Goal: Participate in discussion: Engage in conversation with other users on a specific topic

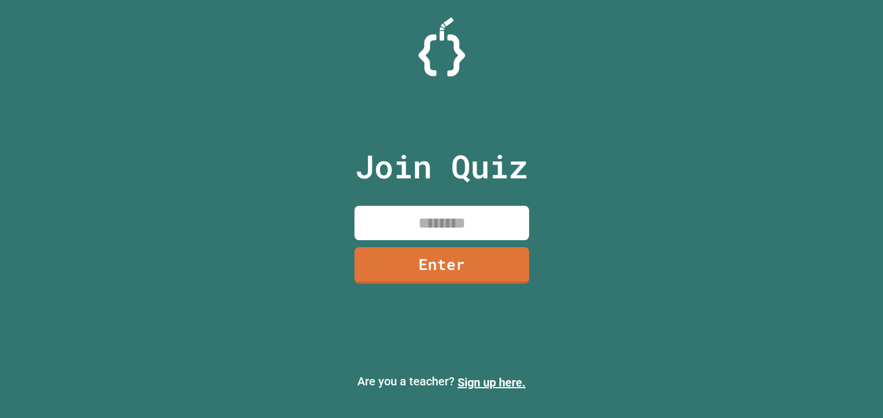
click at [470, 217] on input at bounding box center [442, 223] width 175 height 34
type input "********"
click at [489, 252] on link "Enter" at bounding box center [441, 264] width 176 height 38
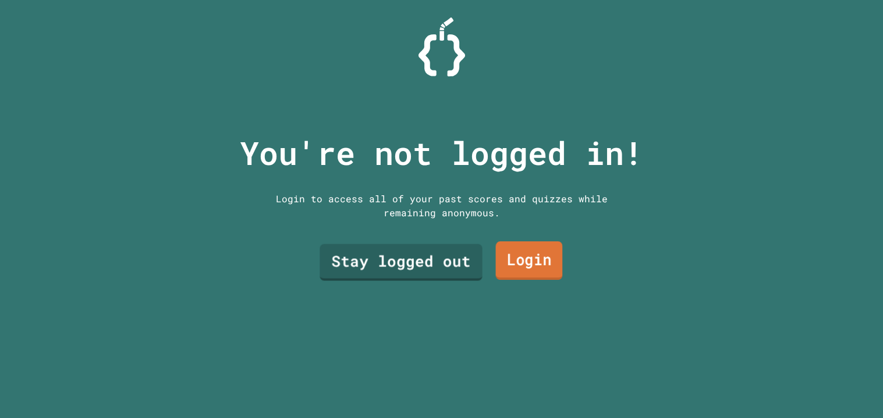
click at [528, 260] on link "Login" at bounding box center [529, 260] width 67 height 38
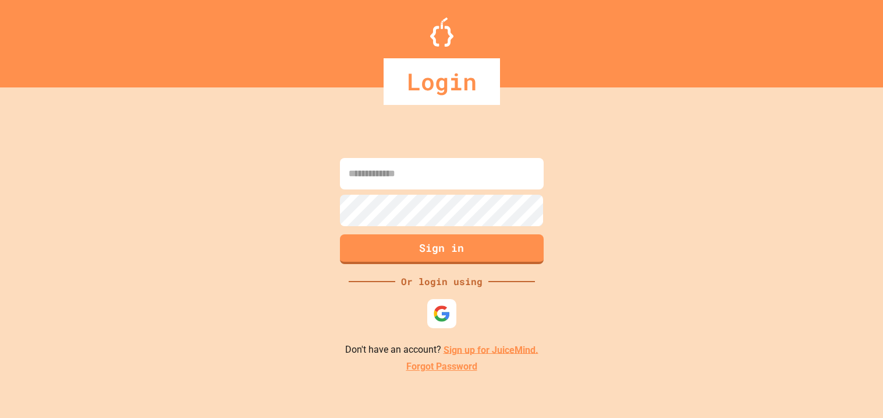
click at [452, 303] on div at bounding box center [441, 313] width 29 height 29
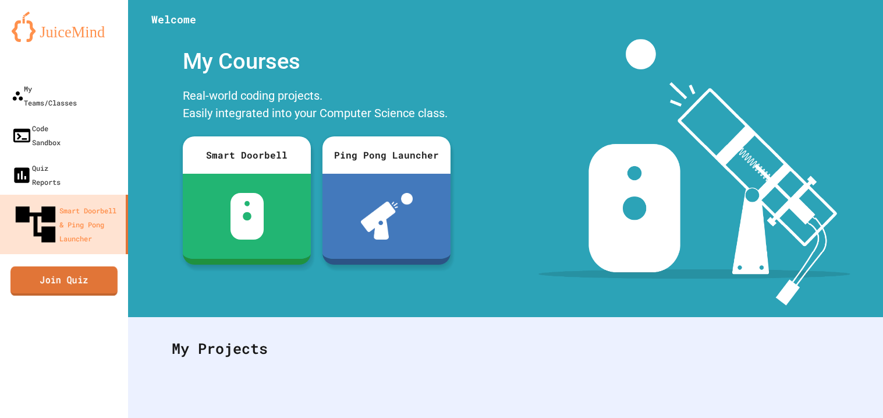
click at [103, 266] on link "Join Quiz" at bounding box center [63, 280] width 107 height 29
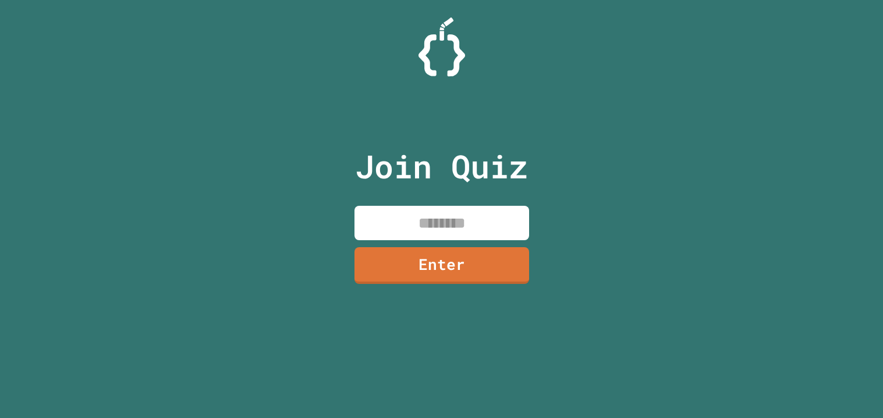
click at [423, 212] on input at bounding box center [442, 223] width 175 height 34
type input "********"
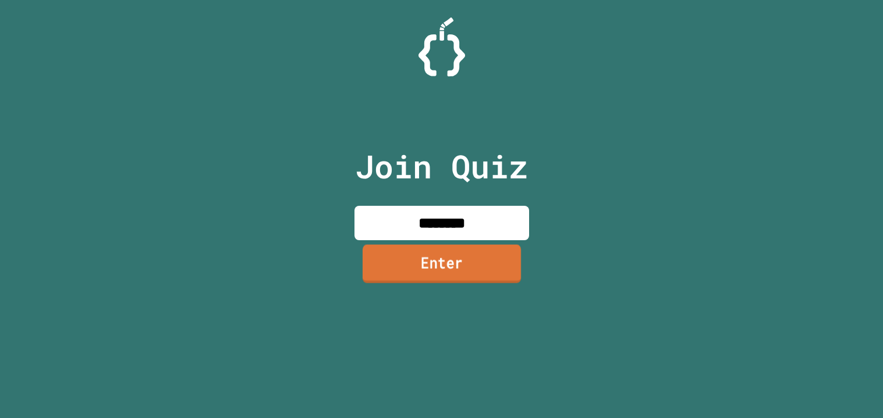
click at [522, 268] on div "Join Quiz ******** Enter" at bounding box center [442, 208] width 196 height 359
click at [479, 263] on link "Enter" at bounding box center [442, 264] width 172 height 38
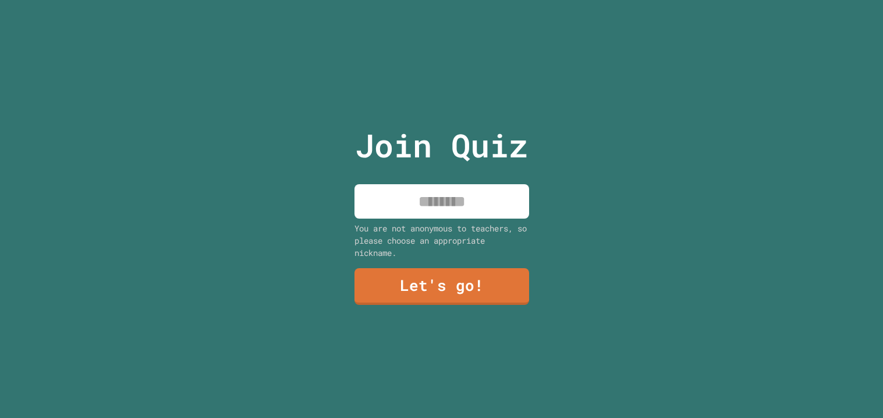
click at [443, 208] on input at bounding box center [442, 201] width 175 height 34
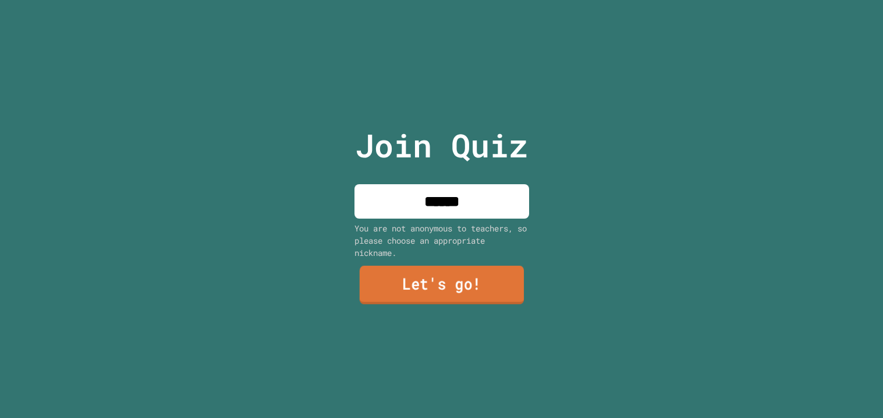
type input "******"
click at [470, 271] on link "Let's go!" at bounding box center [441, 285] width 176 height 38
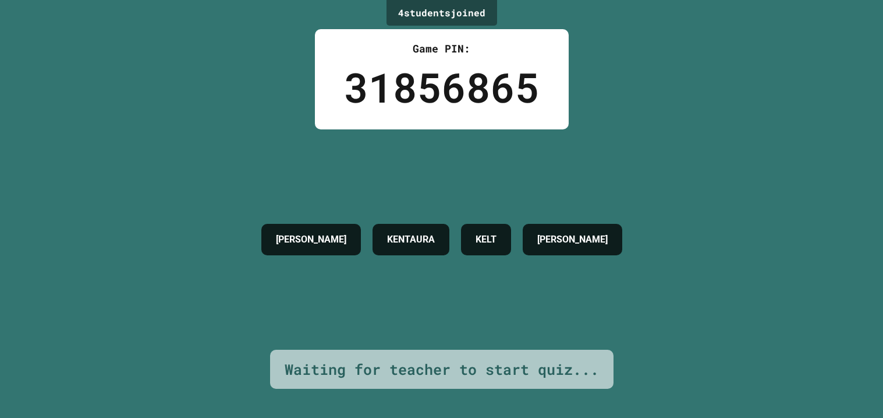
click at [534, 384] on div "Waiting for teacher to start quiz..." at bounding box center [442, 369] width 344 height 40
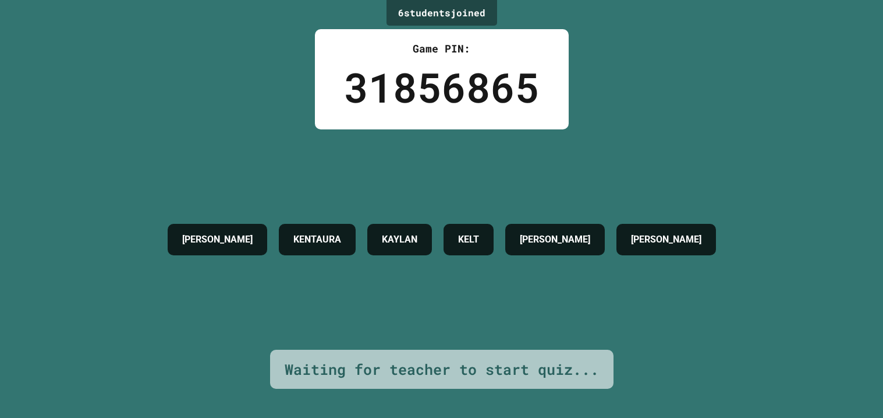
click at [464, 44] on div "Game PIN:" at bounding box center [442, 49] width 196 height 16
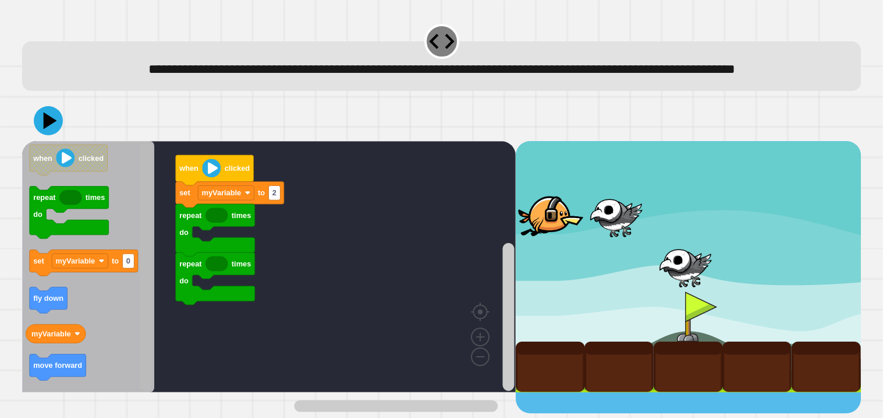
click at [150, 316] on rect "Blockly Workspace" at bounding box center [146, 266] width 12 height 248
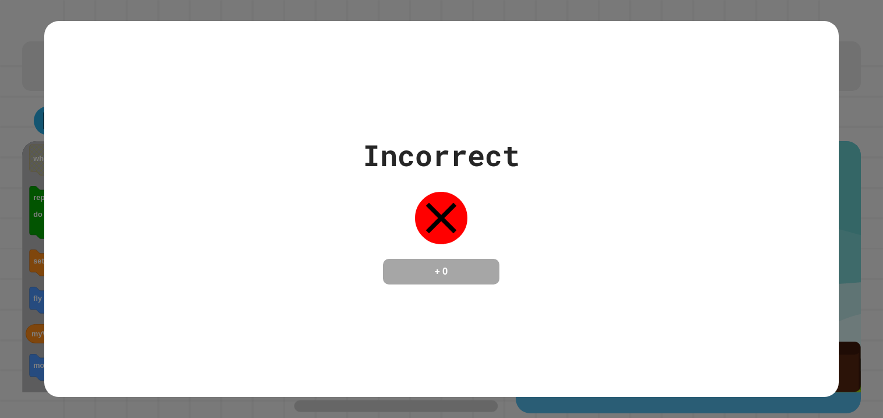
click at [65, 355] on div "**********" at bounding box center [441, 209] width 883 height 418
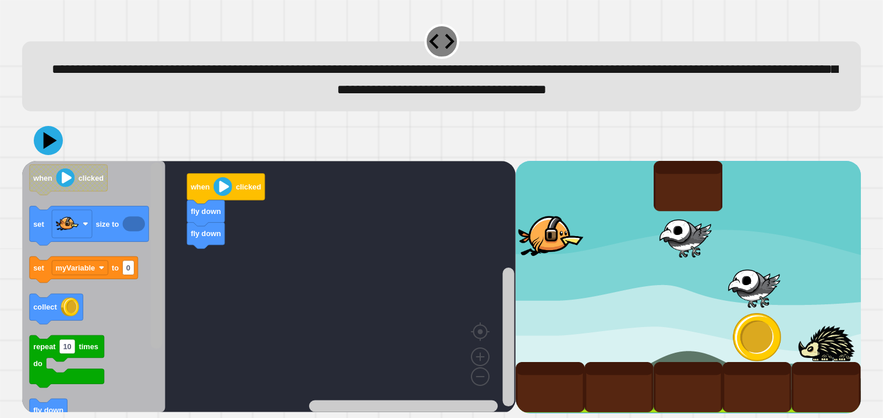
click at [130, 154] on div "fly down fly down when clicked when clicked set size to set myVariable to 0 col…" at bounding box center [441, 266] width 839 height 293
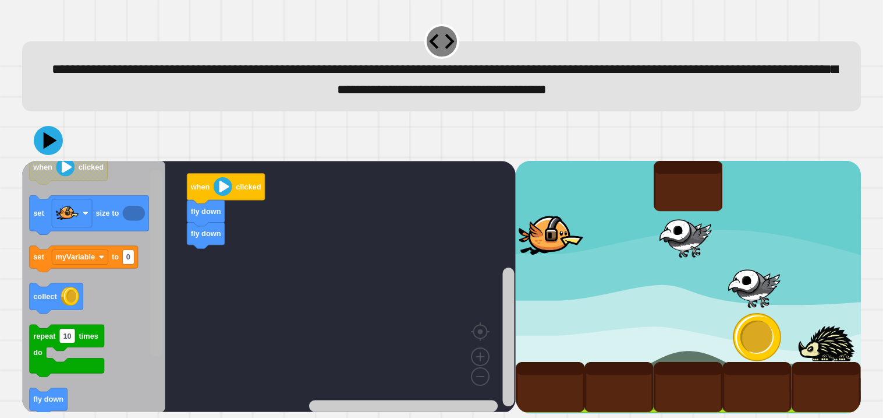
click at [172, 253] on div "fly down fly down when clicked when clicked set size to set myVariable to 0 col…" at bounding box center [269, 287] width 494 height 252
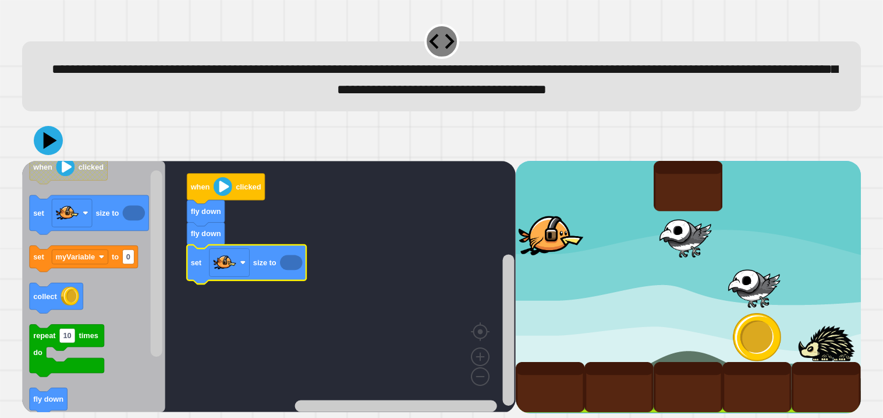
click at [291, 266] on icon "Blockly Workspace" at bounding box center [291, 262] width 22 height 15
click at [335, 271] on rect "Blockly Workspace" at bounding box center [269, 286] width 494 height 251
click at [290, 267] on icon "Blockly Workspace" at bounding box center [291, 262] width 22 height 15
click at [292, 266] on icon "Blockly Workspace" at bounding box center [291, 262] width 22 height 15
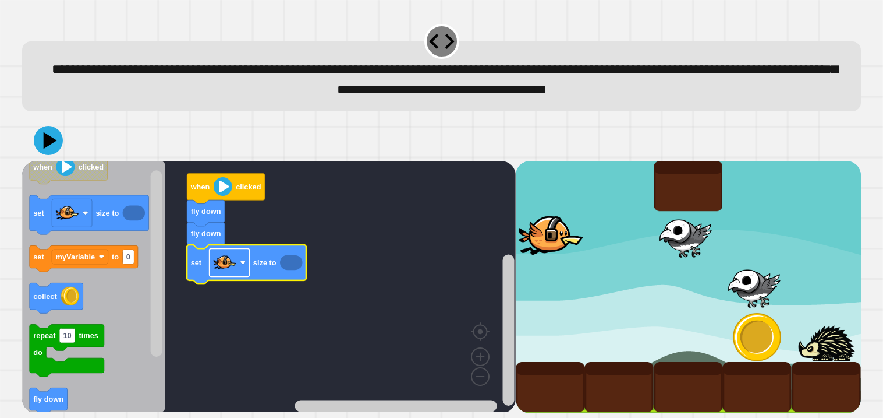
click at [241, 266] on image "Blockly Workspace" at bounding box center [243, 263] width 6 height 6
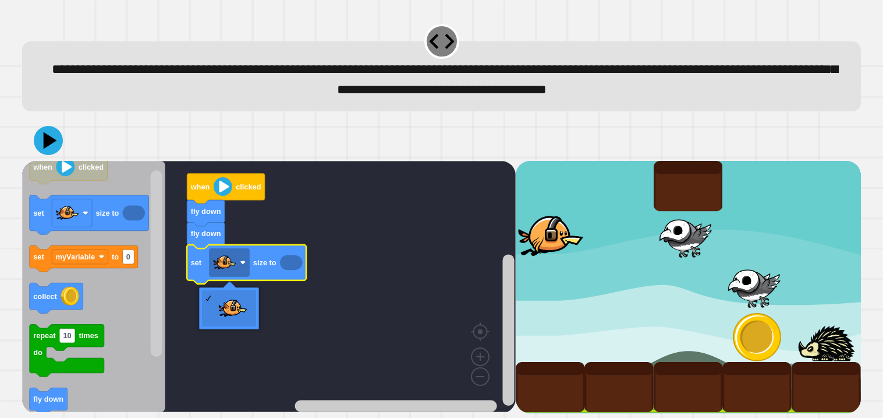
click at [292, 264] on icon "Blockly Workspace" at bounding box center [291, 262] width 22 height 15
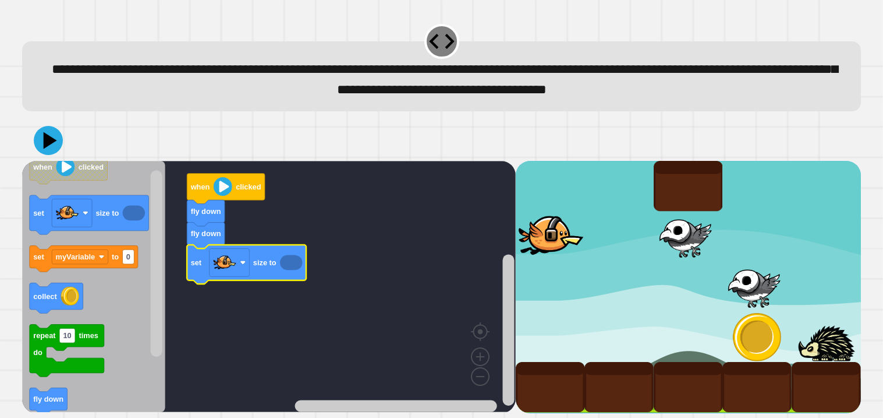
click at [292, 264] on icon "Blockly Workspace" at bounding box center [291, 262] width 22 height 15
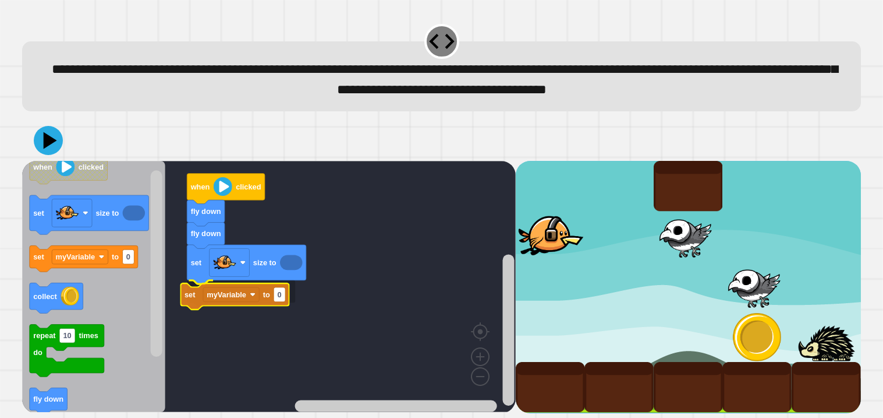
click at [256, 302] on icon "Blockly Workspace" at bounding box center [235, 296] width 108 height 26
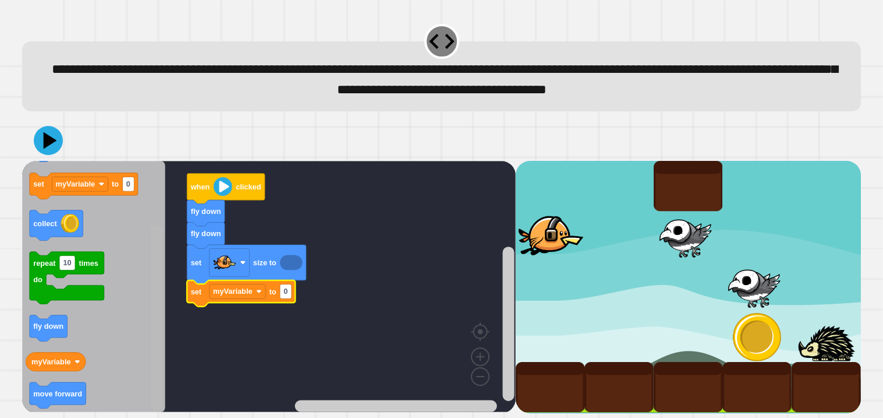
click at [174, 412] on div "when clicked fly down fly down set size to set myVariable to 0 when clicked set…" at bounding box center [269, 287] width 494 height 252
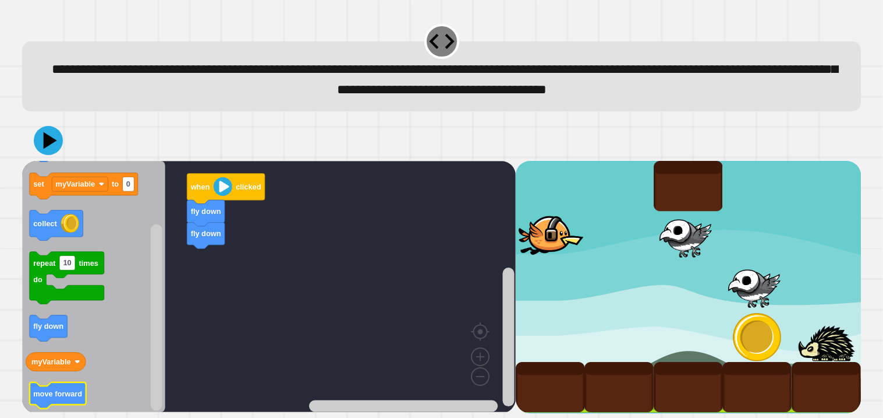
click at [70, 395] on text "move forward" at bounding box center [57, 393] width 49 height 9
click at [155, 337] on rect "Blockly Workspace" at bounding box center [157, 317] width 12 height 186
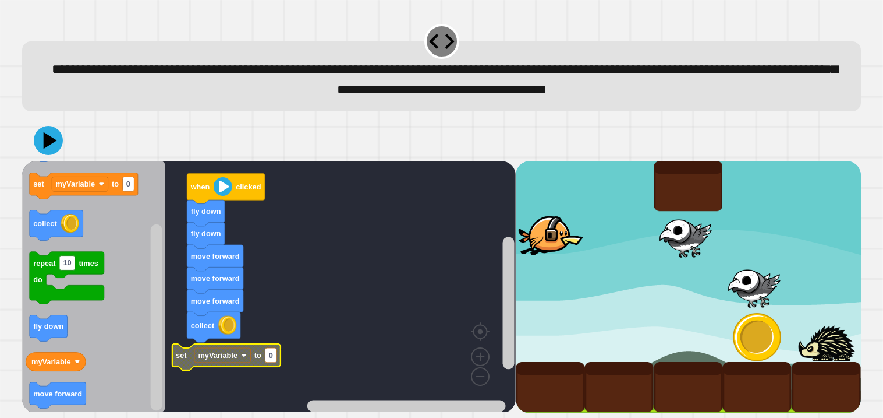
click at [271, 357] on text "0" at bounding box center [271, 355] width 4 height 9
type input "***"
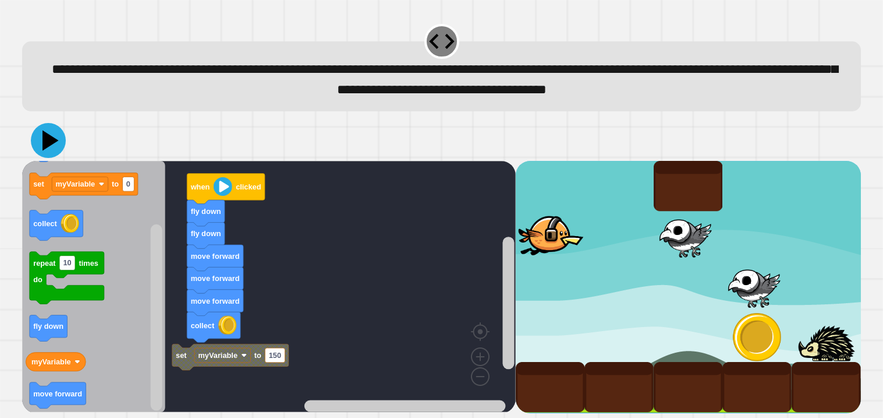
click at [50, 150] on icon at bounding box center [48, 140] width 35 height 35
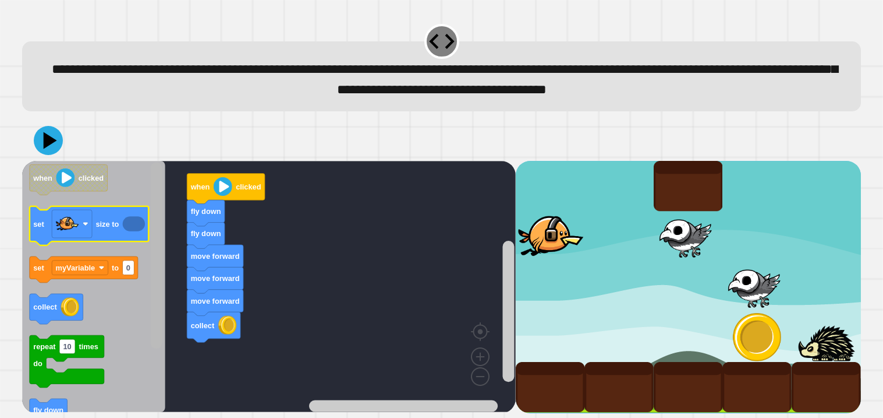
click at [131, 203] on div "when clicked fly down fly down move forward move forward move forward collect w…" at bounding box center [269, 287] width 494 height 252
click at [128, 225] on icon "Blockly Workspace" at bounding box center [134, 223] width 22 height 15
click at [130, 226] on icon "Blockly Workspace" at bounding box center [134, 223] width 22 height 15
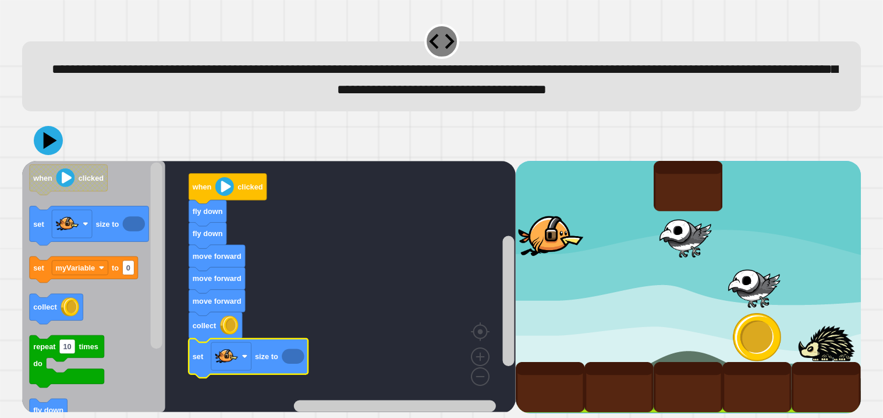
click at [290, 358] on icon "Blockly Workspace" at bounding box center [293, 356] width 22 height 15
click at [294, 360] on icon "Blockly Workspace" at bounding box center [293, 356] width 22 height 15
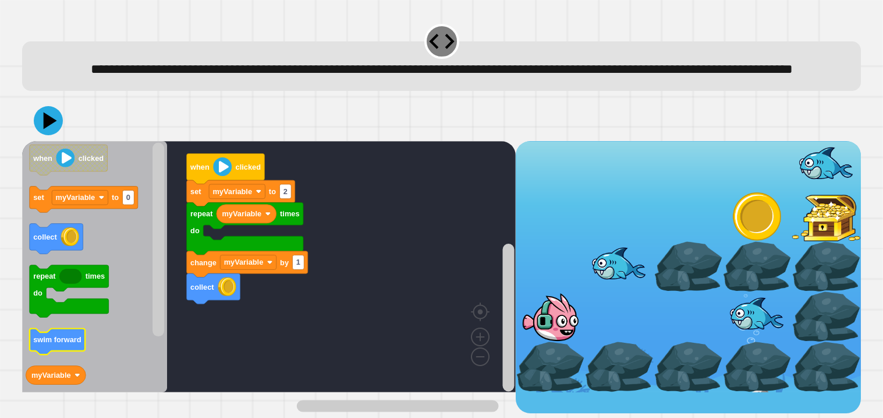
click at [76, 344] on text "swim forward" at bounding box center [57, 339] width 48 height 9
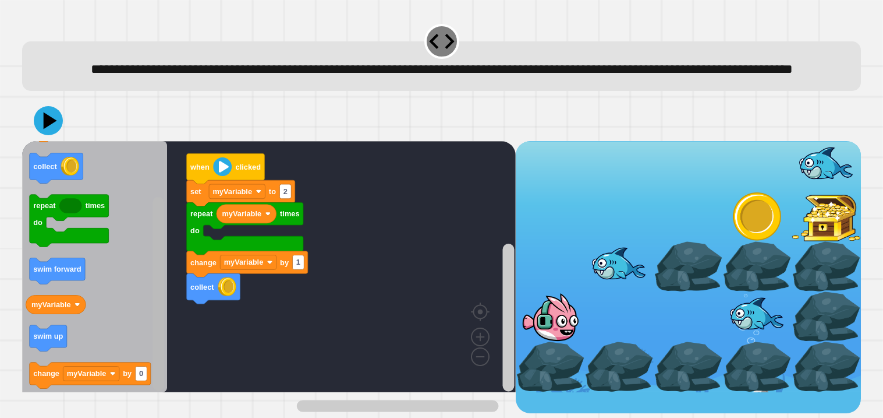
click at [173, 355] on div "myVariable change myVariable by 1 collect repeat times do set myVariable to 2 w…" at bounding box center [269, 277] width 494 height 273
click at [28, 362] on icon "Blockly Workspace" at bounding box center [94, 266] width 145 height 251
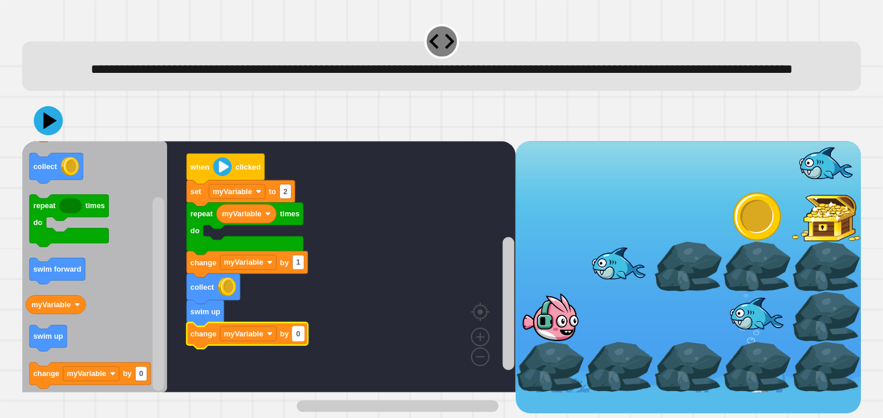
click at [295, 341] on rect "Blockly Workspace" at bounding box center [298, 333] width 12 height 15
click at [47, 130] on icon at bounding box center [51, 120] width 16 height 20
click at [225, 348] on icon "Blockly Workspace" at bounding box center [247, 335] width 121 height 26
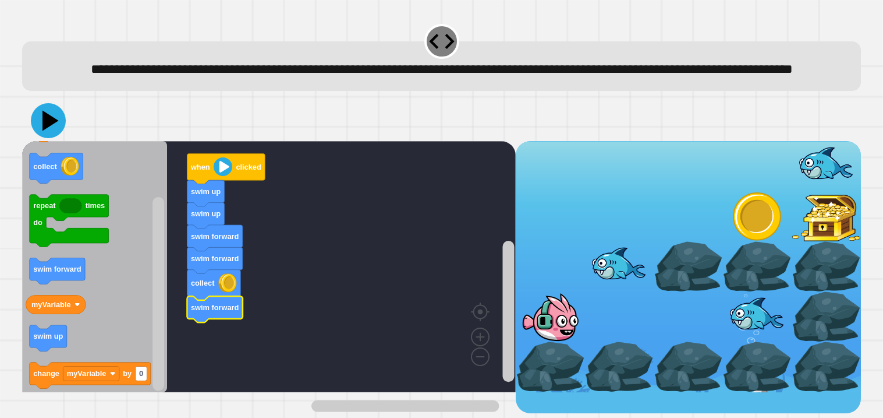
click at [48, 130] on icon at bounding box center [51, 120] width 16 height 20
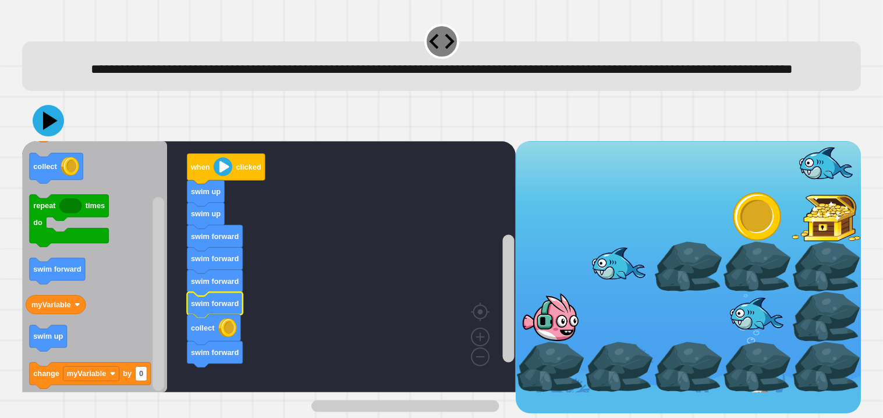
click at [44, 129] on icon at bounding box center [50, 120] width 15 height 18
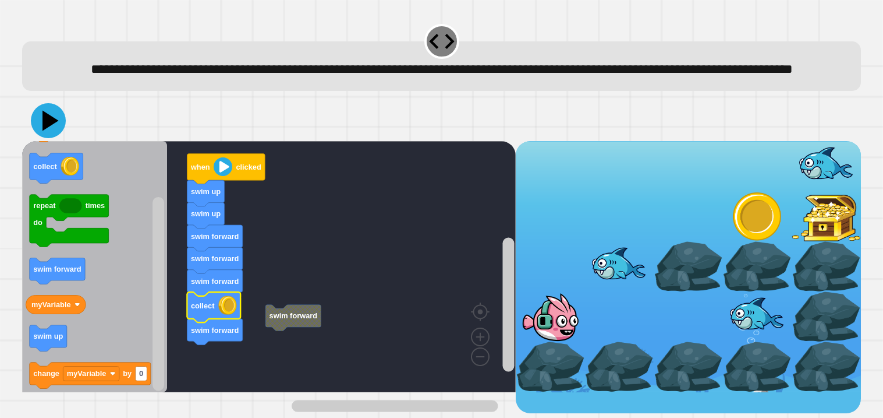
click at [37, 138] on icon at bounding box center [48, 120] width 35 height 35
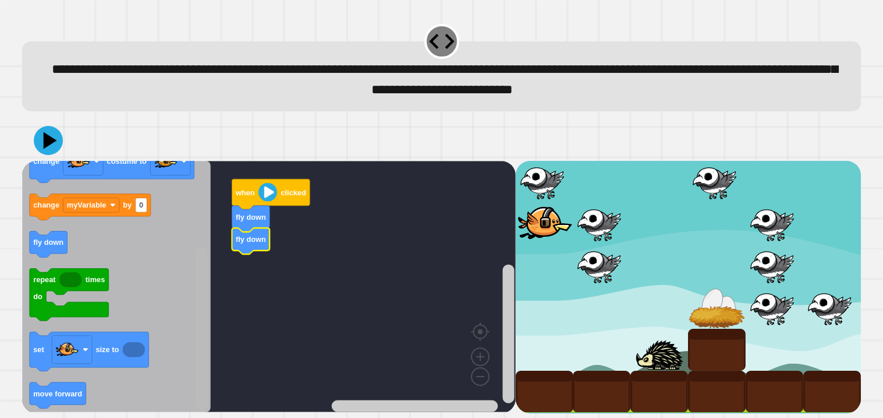
click at [237, 348] on div "when clicked fly down fly down when clicked set myVariable to 0 myVariable chan…" at bounding box center [269, 287] width 494 height 252
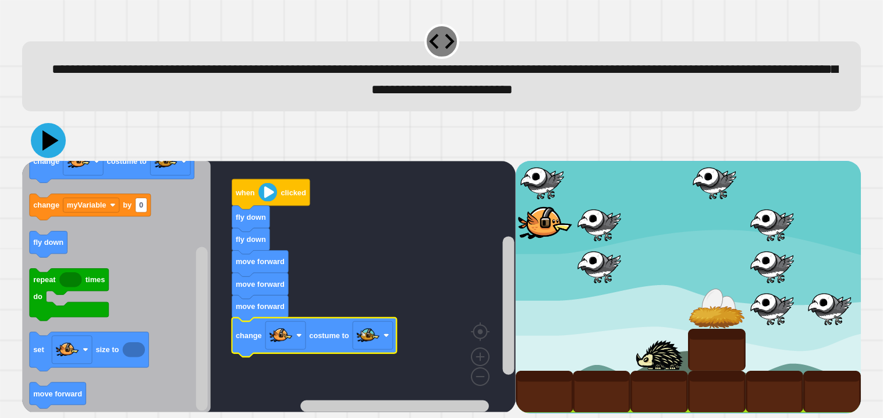
click at [57, 144] on icon at bounding box center [48, 140] width 35 height 35
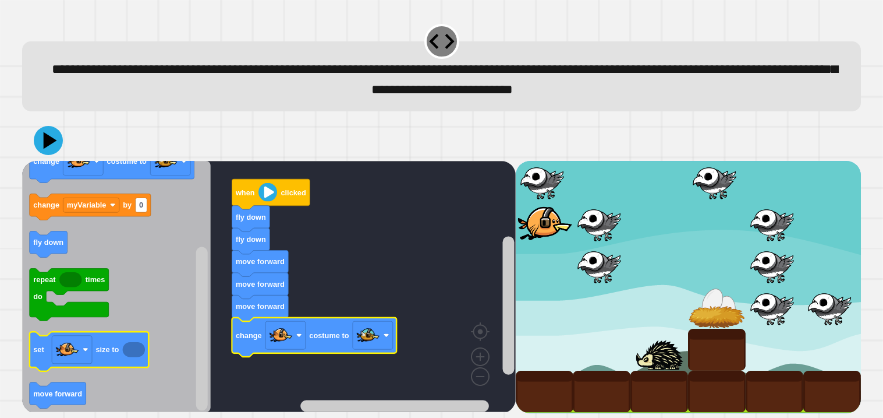
click at [130, 352] on icon "Blockly Workspace" at bounding box center [134, 349] width 22 height 15
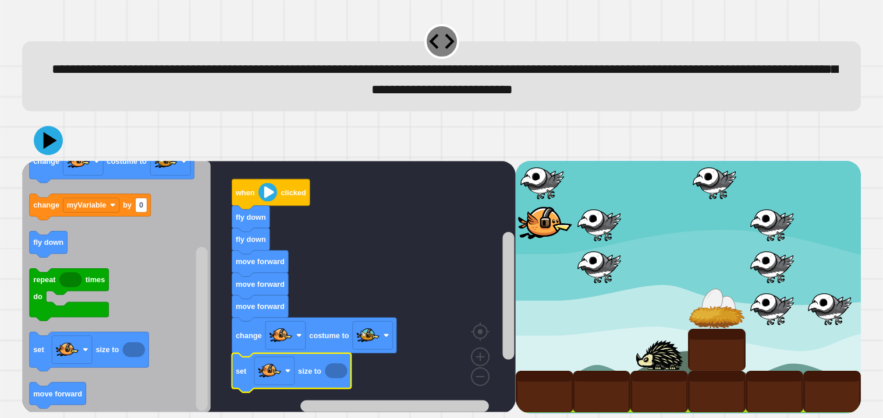
click at [335, 376] on icon "Blockly Workspace" at bounding box center [336, 370] width 22 height 15
click at [333, 371] on icon "Blockly Workspace" at bounding box center [336, 370] width 22 height 15
click at [339, 373] on icon "Blockly Workspace" at bounding box center [336, 370] width 22 height 15
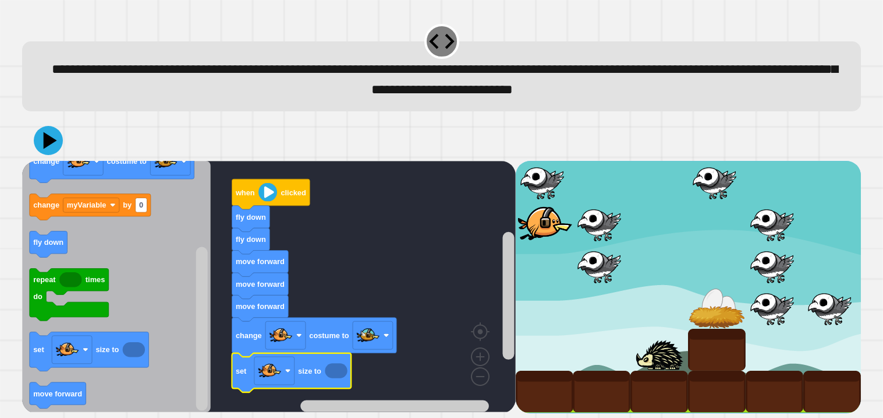
click at [339, 373] on icon "Blockly Workspace" at bounding box center [336, 370] width 22 height 15
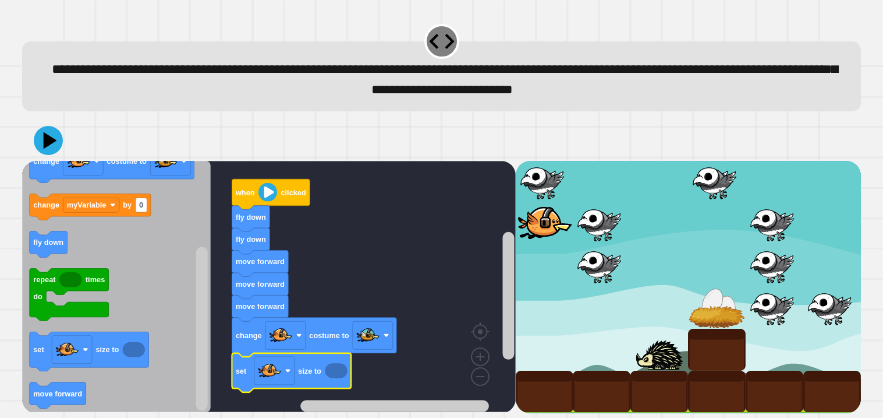
click at [339, 373] on icon "Blockly Workspace" at bounding box center [336, 370] width 22 height 15
click at [35, 141] on icon at bounding box center [48, 140] width 35 height 35
click at [338, 370] on icon "Blockly Workspace" at bounding box center [336, 370] width 22 height 15
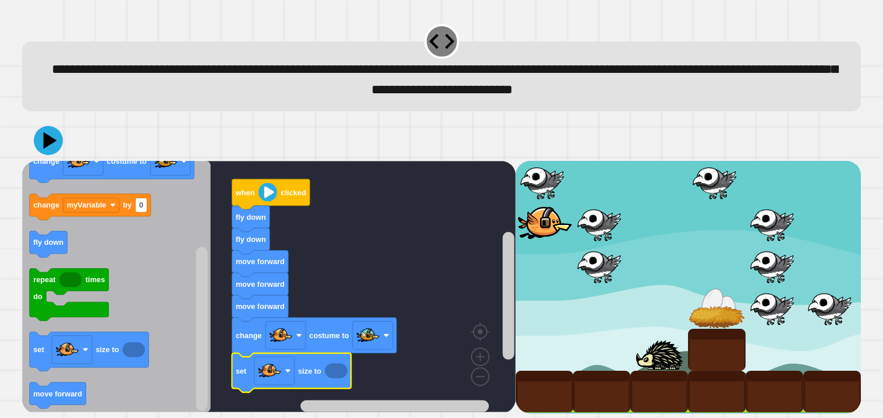
click at [338, 370] on icon "Blockly Workspace" at bounding box center [336, 370] width 22 height 15
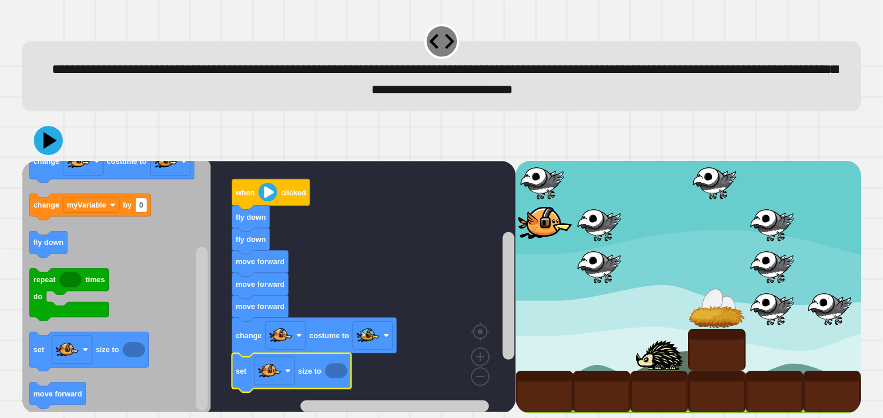
click at [338, 370] on icon "Blockly Workspace" at bounding box center [336, 370] width 22 height 15
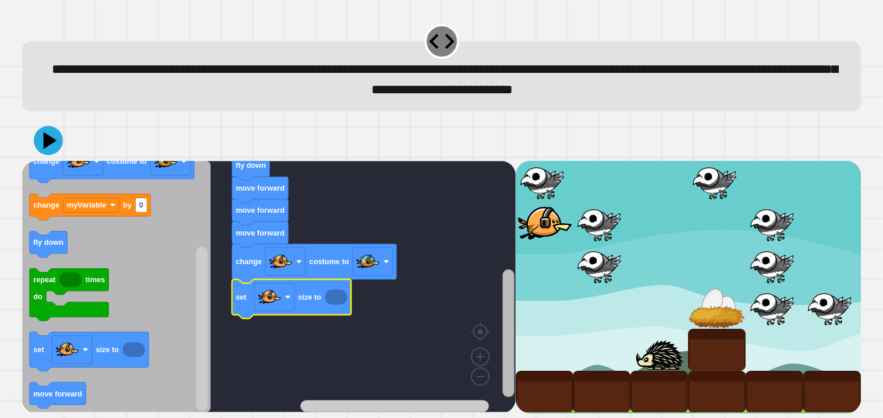
click at [517, 386] on div "when clicked fly down fly down move forward move forward move forward change co…" at bounding box center [441, 287] width 839 height 252
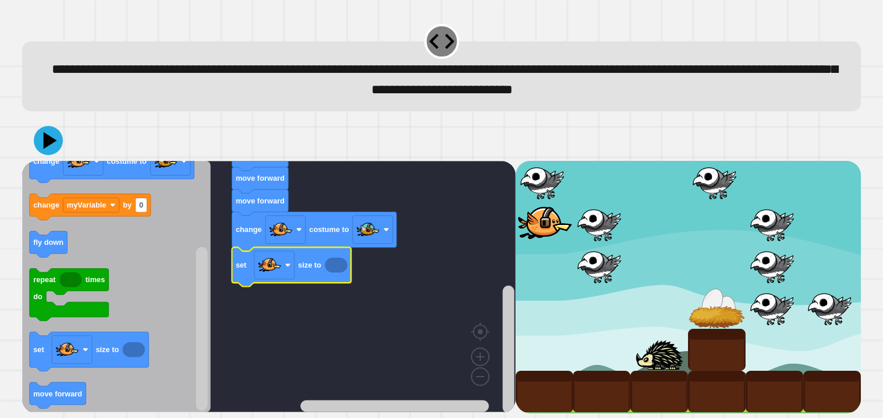
click at [338, 268] on icon "Blockly Workspace" at bounding box center [336, 264] width 22 height 15
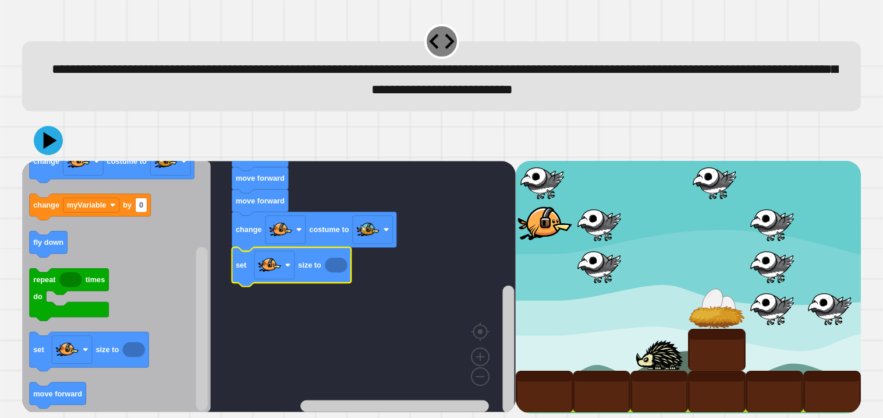
click at [338, 268] on icon "Blockly Workspace" at bounding box center [336, 264] width 22 height 15
